Goal: Task Accomplishment & Management: Manage account settings

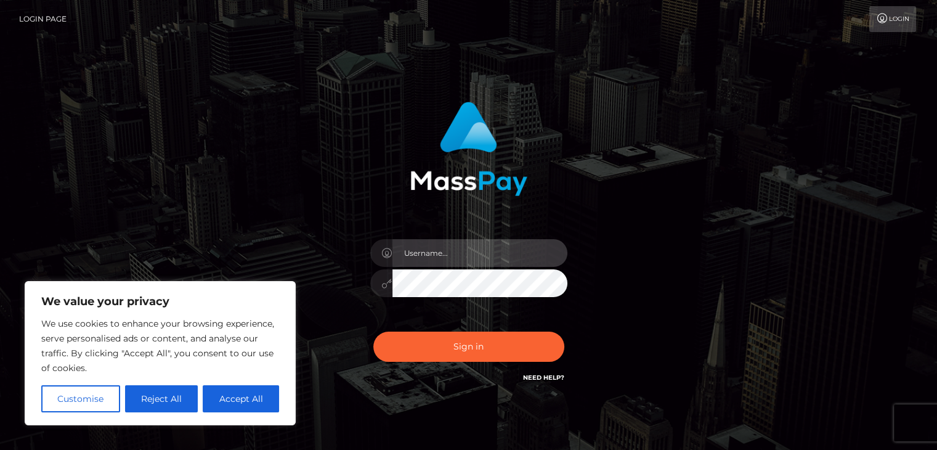
click at [467, 251] on input "text" at bounding box center [479, 253] width 175 height 28
type input "[EMAIL_ADDRESS][PERSON_NAME][DOMAIN_NAME]"
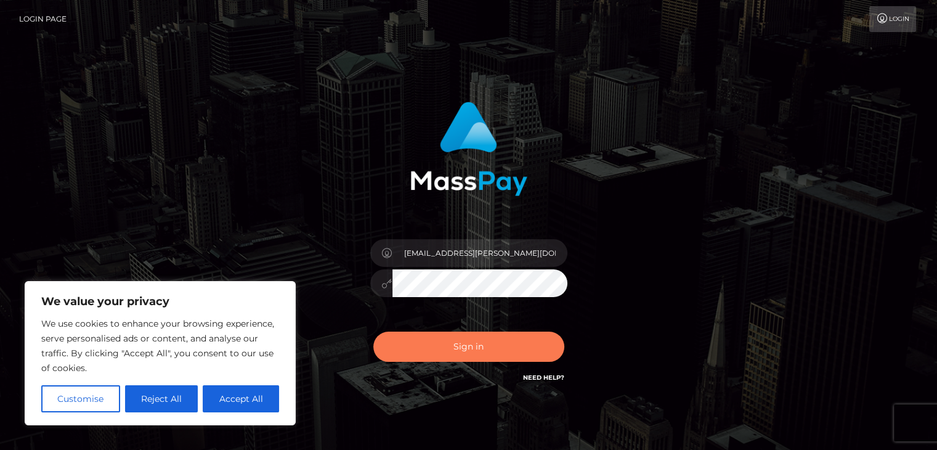
click at [472, 341] on button "Sign in" at bounding box center [468, 346] width 191 height 30
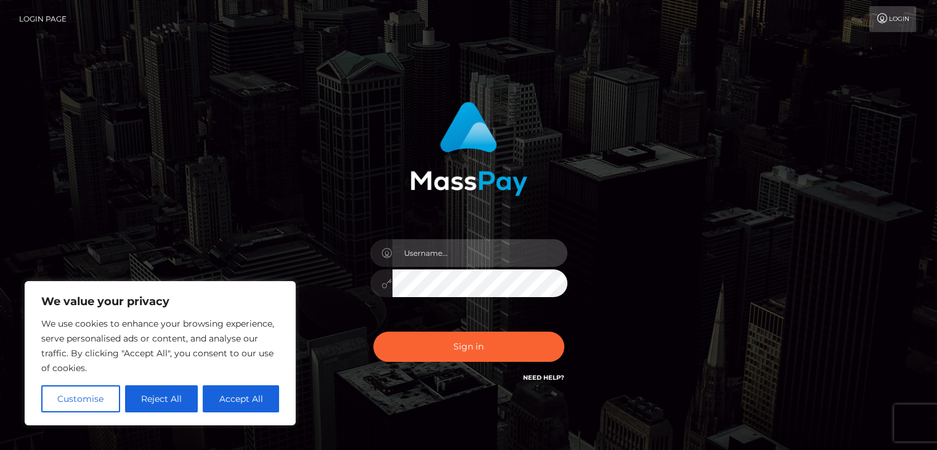
click at [432, 254] on input "text" at bounding box center [479, 253] width 175 height 28
type input "[EMAIL_ADDRESS][PERSON_NAME][DOMAIN_NAME]"
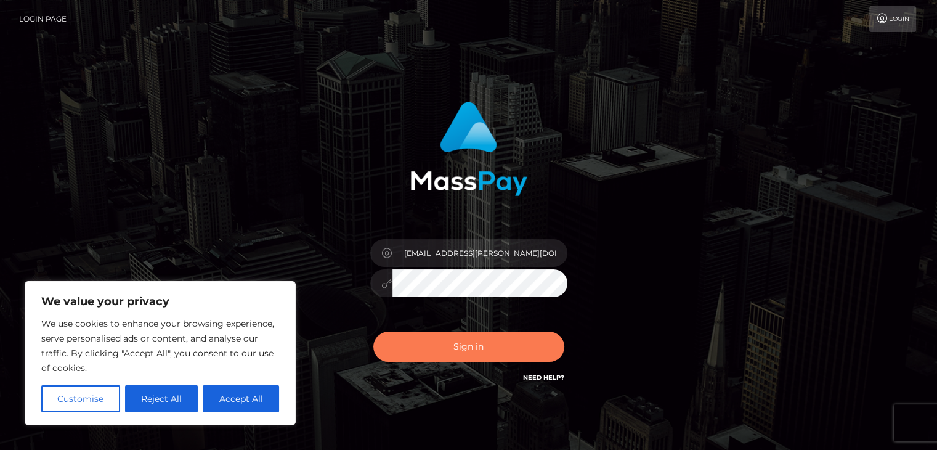
click at [493, 346] on button "Sign in" at bounding box center [468, 346] width 191 height 30
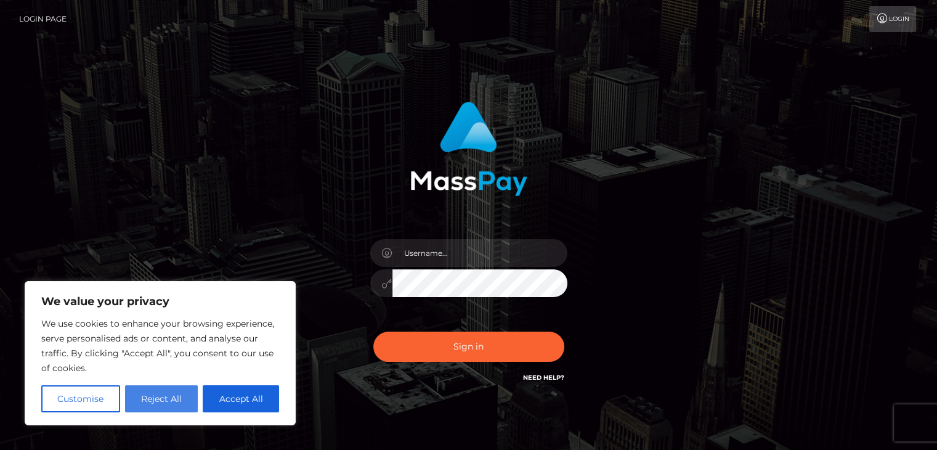
click at [153, 403] on button "Reject All" at bounding box center [161, 398] width 73 height 27
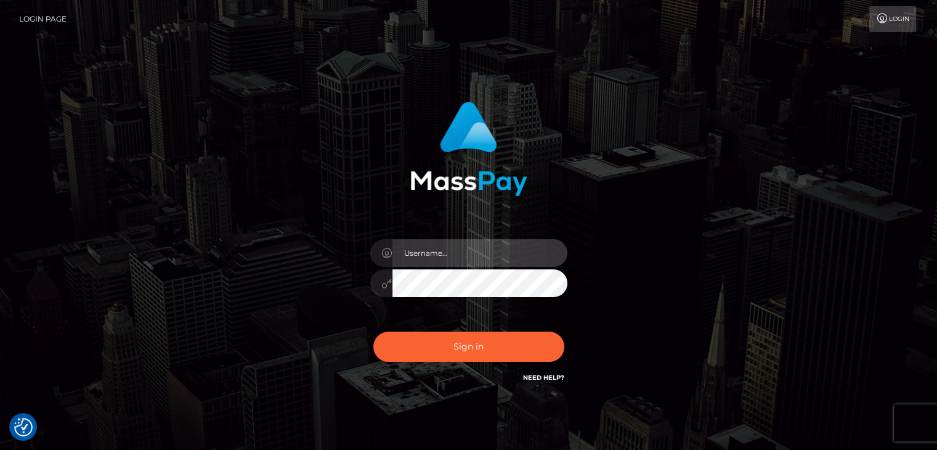
click at [444, 249] on input "text" at bounding box center [479, 253] width 175 height 28
type input "[EMAIL_ADDRESS][PERSON_NAME][DOMAIN_NAME]"
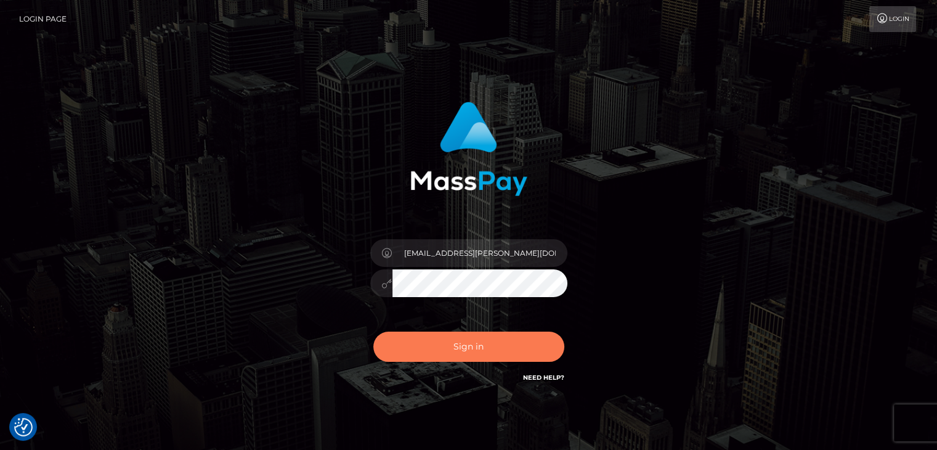
click at [477, 347] on button "Sign in" at bounding box center [468, 346] width 191 height 30
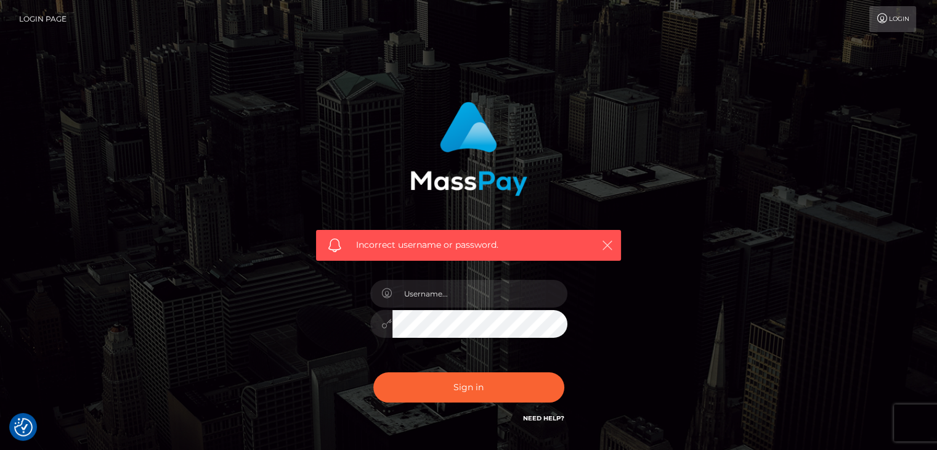
click at [608, 243] on icon "button" at bounding box center [607, 245] width 12 height 12
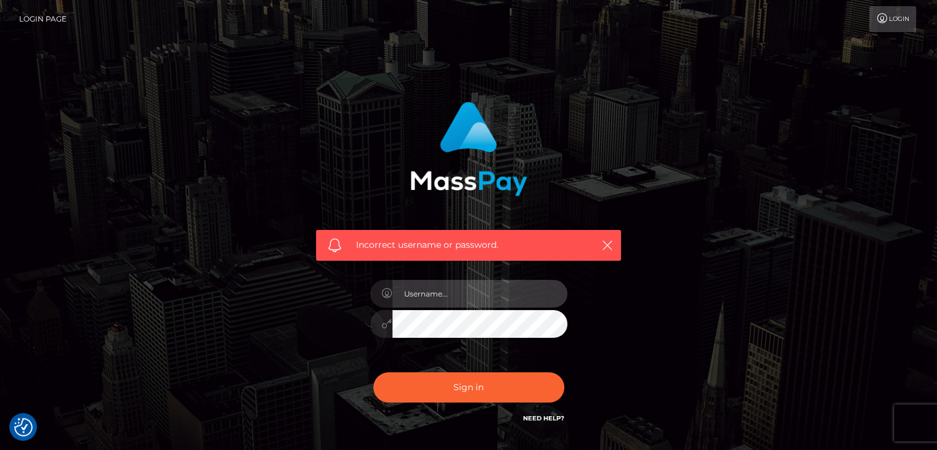
click at [429, 291] on input "text" at bounding box center [479, 294] width 175 height 28
type input "[EMAIL_ADDRESS][PERSON_NAME][DOMAIN_NAME]"
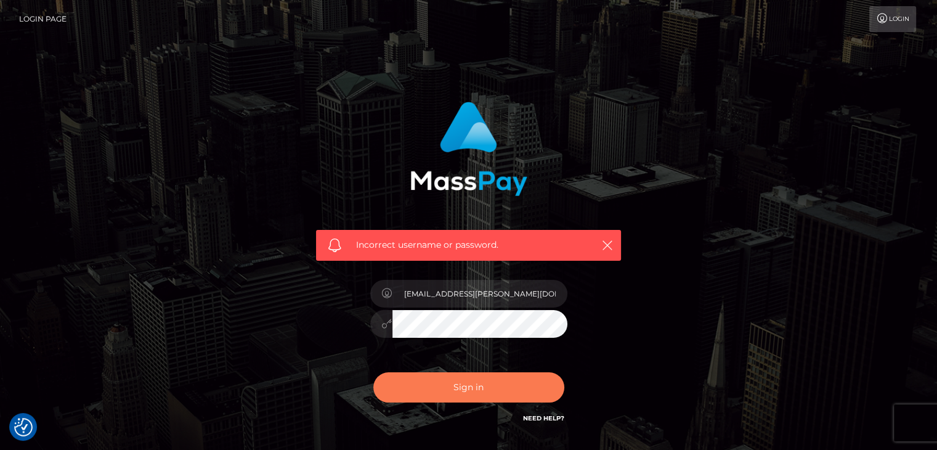
click at [459, 390] on button "Sign in" at bounding box center [468, 387] width 191 height 30
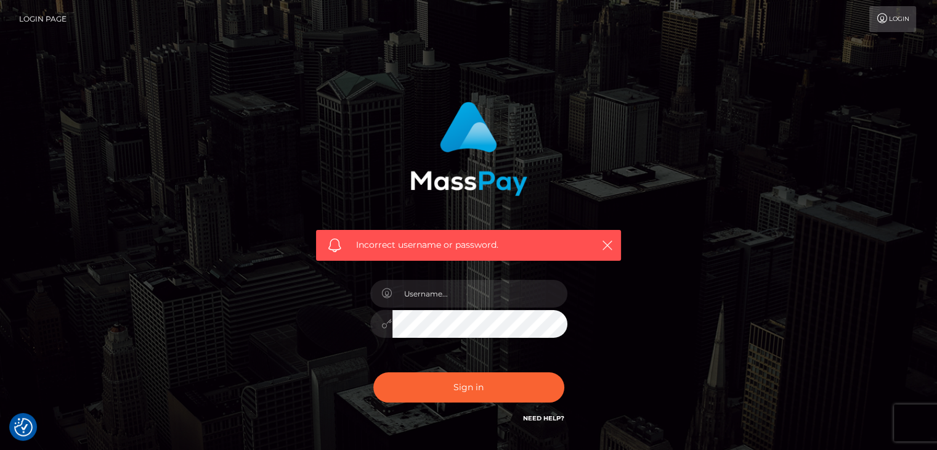
click at [547, 421] on link "Need Help?" at bounding box center [543, 418] width 41 height 8
click at [767, 166] on div "Incorrect username or password." at bounding box center [469, 269] width 702 height 354
click at [886, 18] on icon at bounding box center [882, 19] width 13 height 10
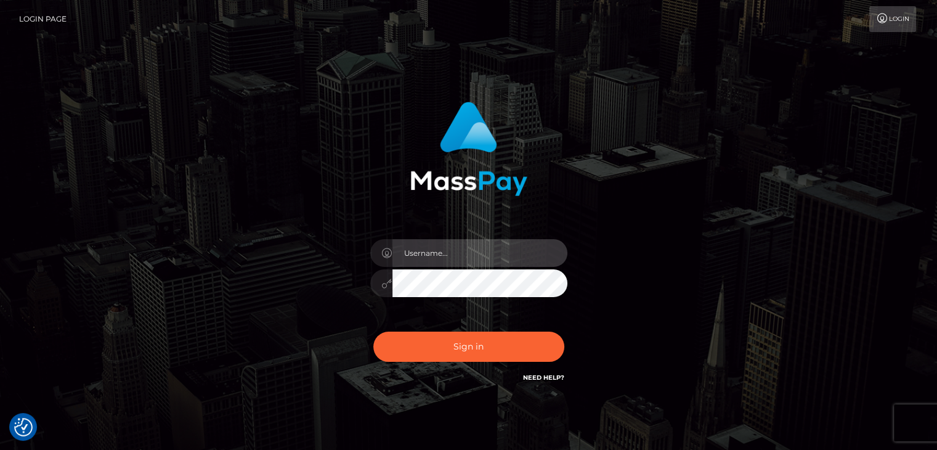
click at [422, 251] on input "text" at bounding box center [479, 253] width 175 height 28
type input "krhenry@cox.net"
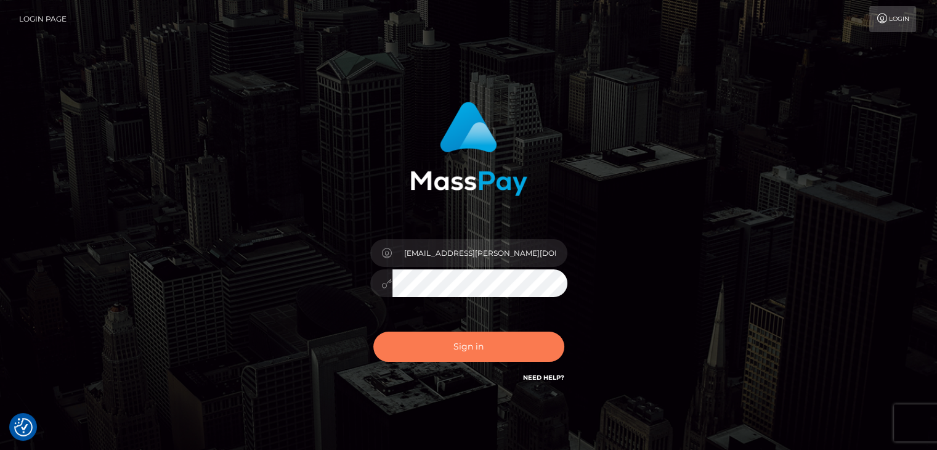
click at [465, 349] on button "Sign in" at bounding box center [468, 346] width 191 height 30
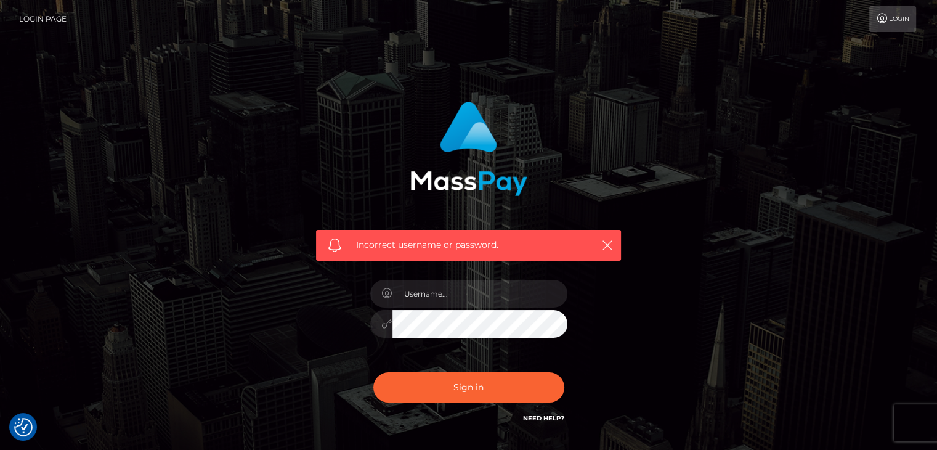
click at [553, 420] on link "Need Help?" at bounding box center [543, 418] width 41 height 8
